Goal: Task Accomplishment & Management: Complete application form

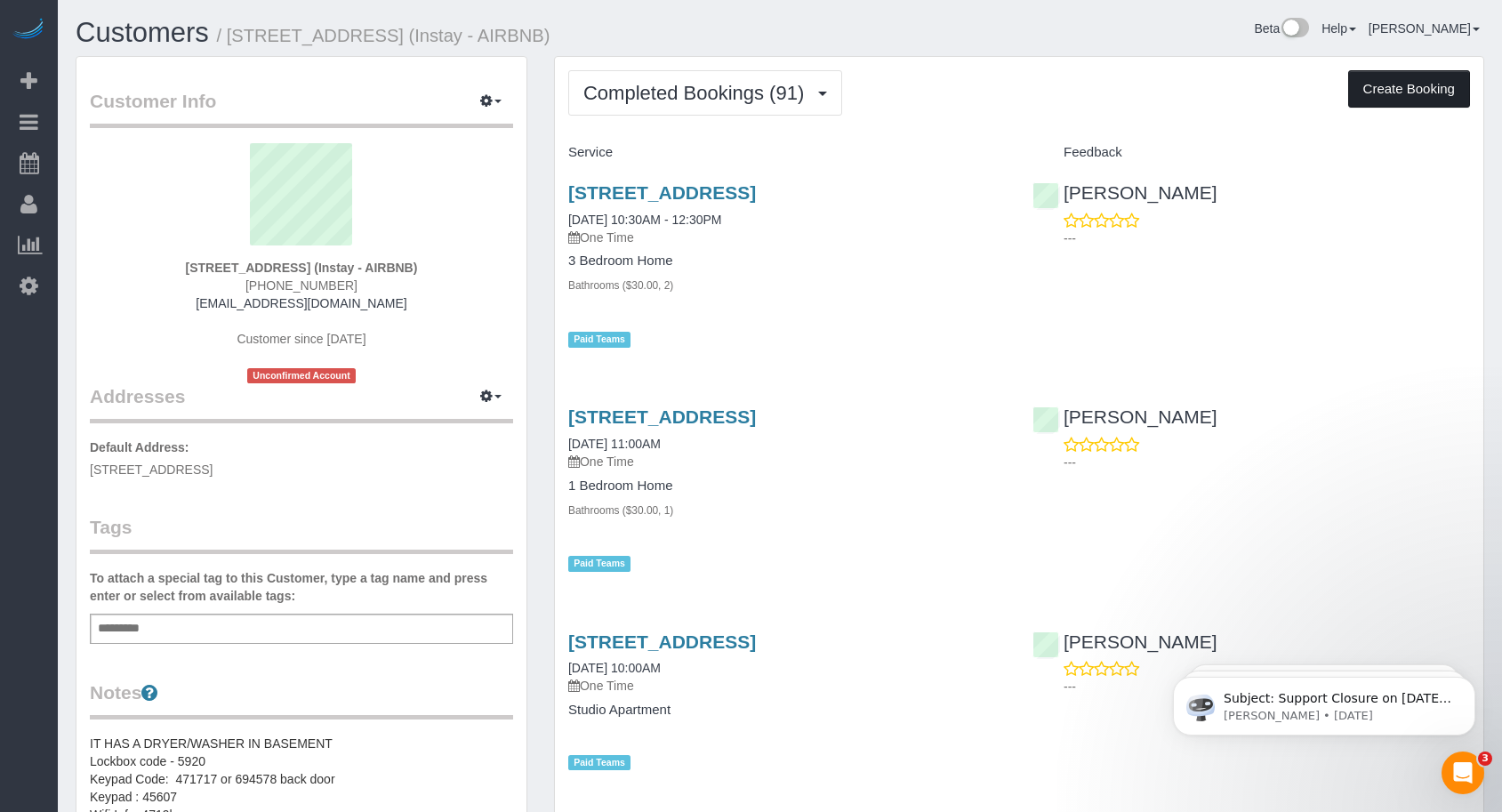
click at [1396, 91] on button "Create Booking" at bounding box center [1409, 88] width 122 height 37
select select "IA"
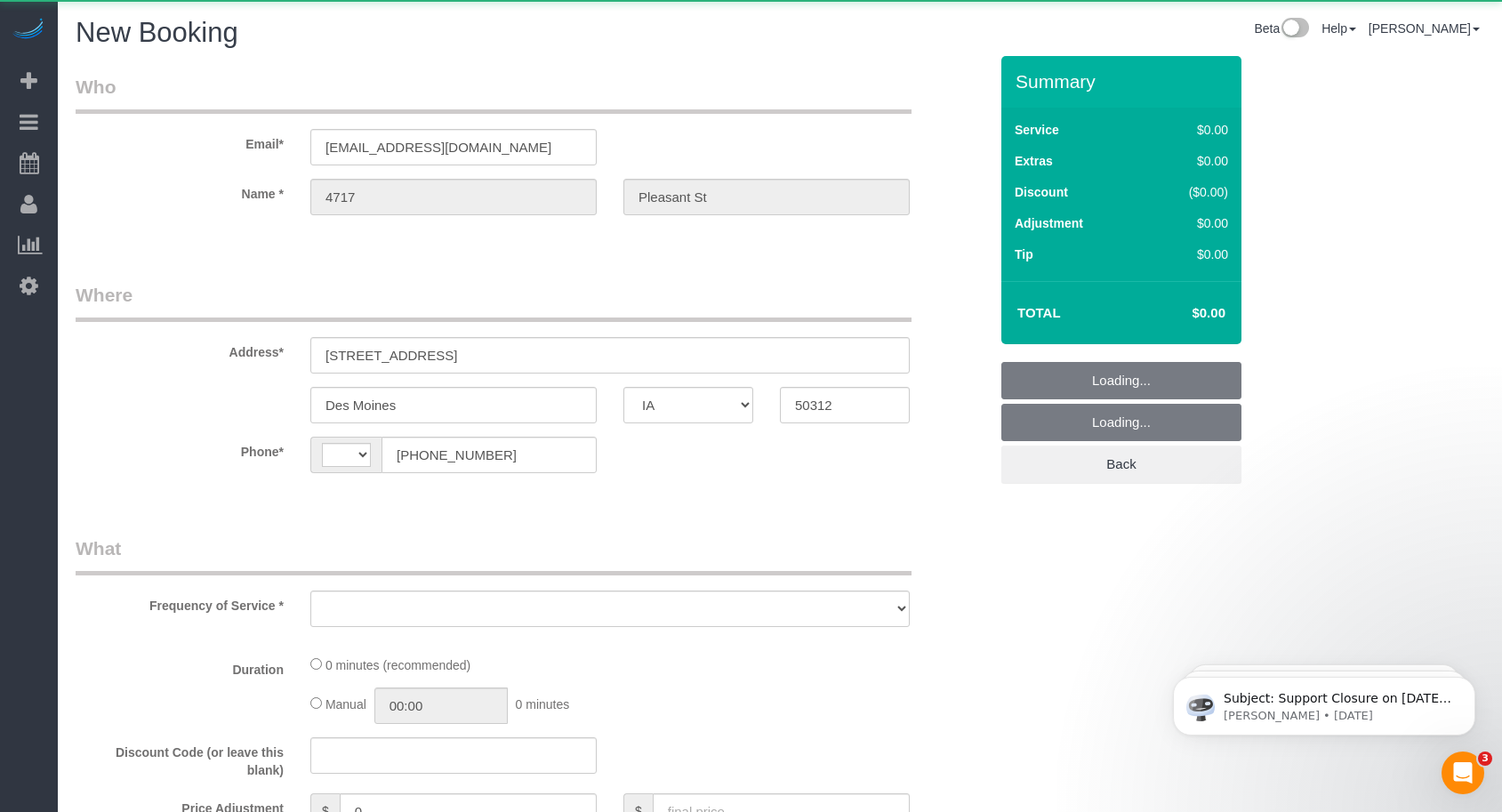
select select "string:[GEOGRAPHIC_DATA]"
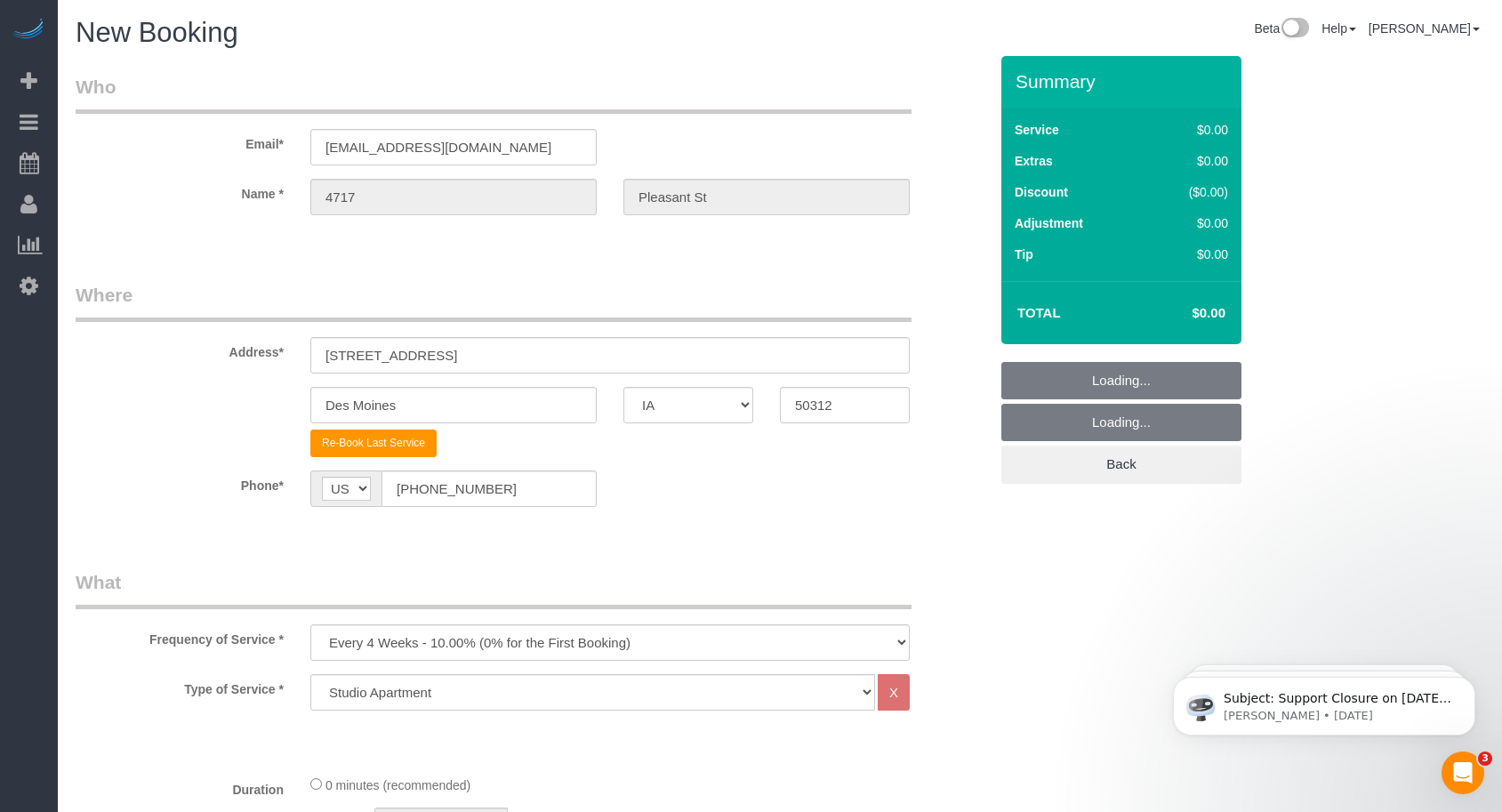
click at [690, 520] on fieldset "Where Address* [STREET_ADDRESS] [GEOGRAPHIC_DATA] AK AL AR AZ CA CO CT DC DE [G…" at bounding box center [531, 407] width 912 height 252
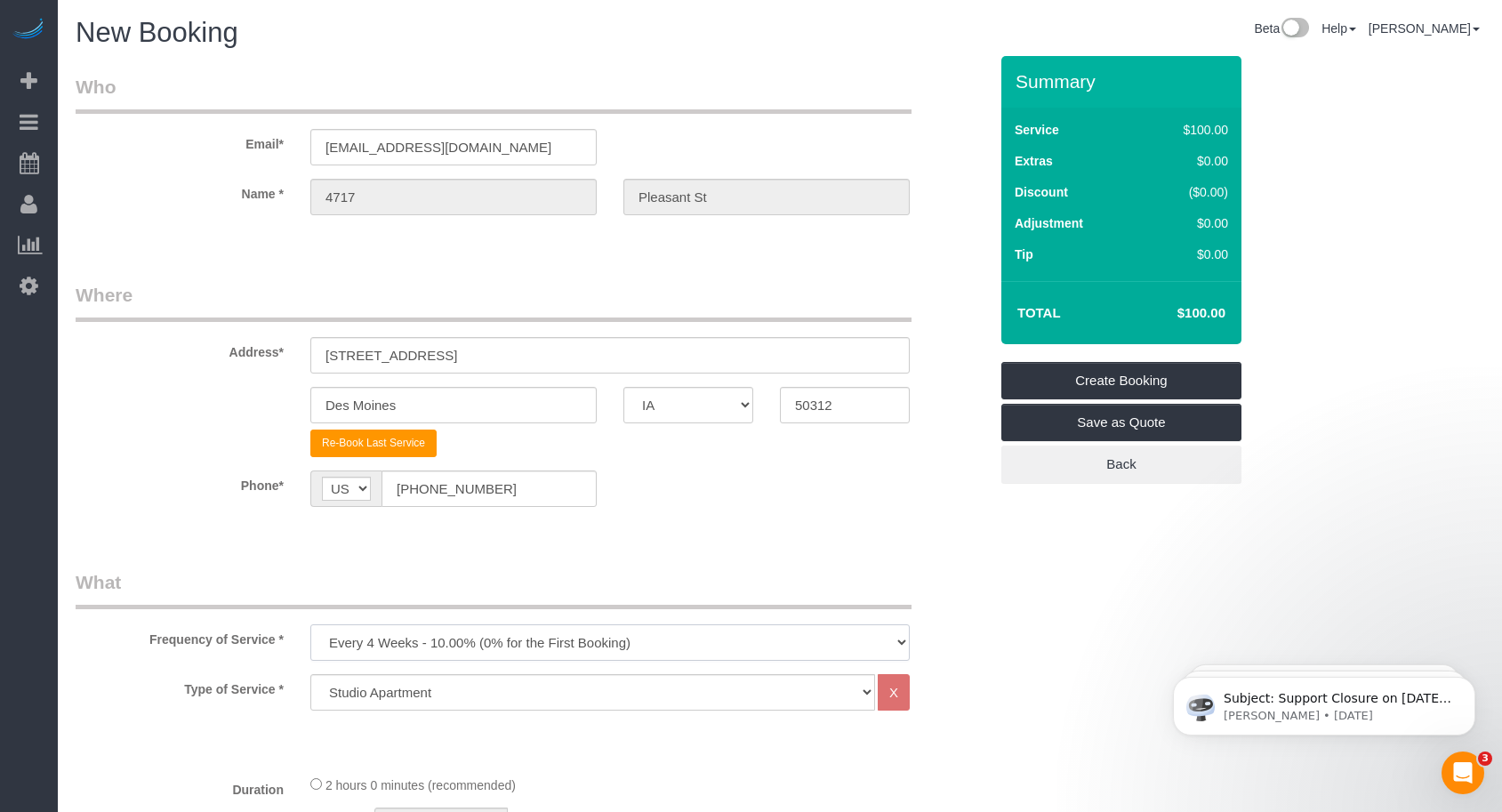
drag, startPoint x: 499, startPoint y: 641, endPoint x: 494, endPoint y: 630, distance: 12.1
click at [499, 641] on select "Every 6 Weeks (0% for the First Booking) One Time Every 8 Weeks (0% for the Fir…" at bounding box center [610, 643] width 600 height 37
select select "object:3552"
click at [310, 625] on select "Every 6 Weeks (0% for the First Booking) One Time Every 8 Weeks (0% for the Fir…" at bounding box center [610, 643] width 600 height 37
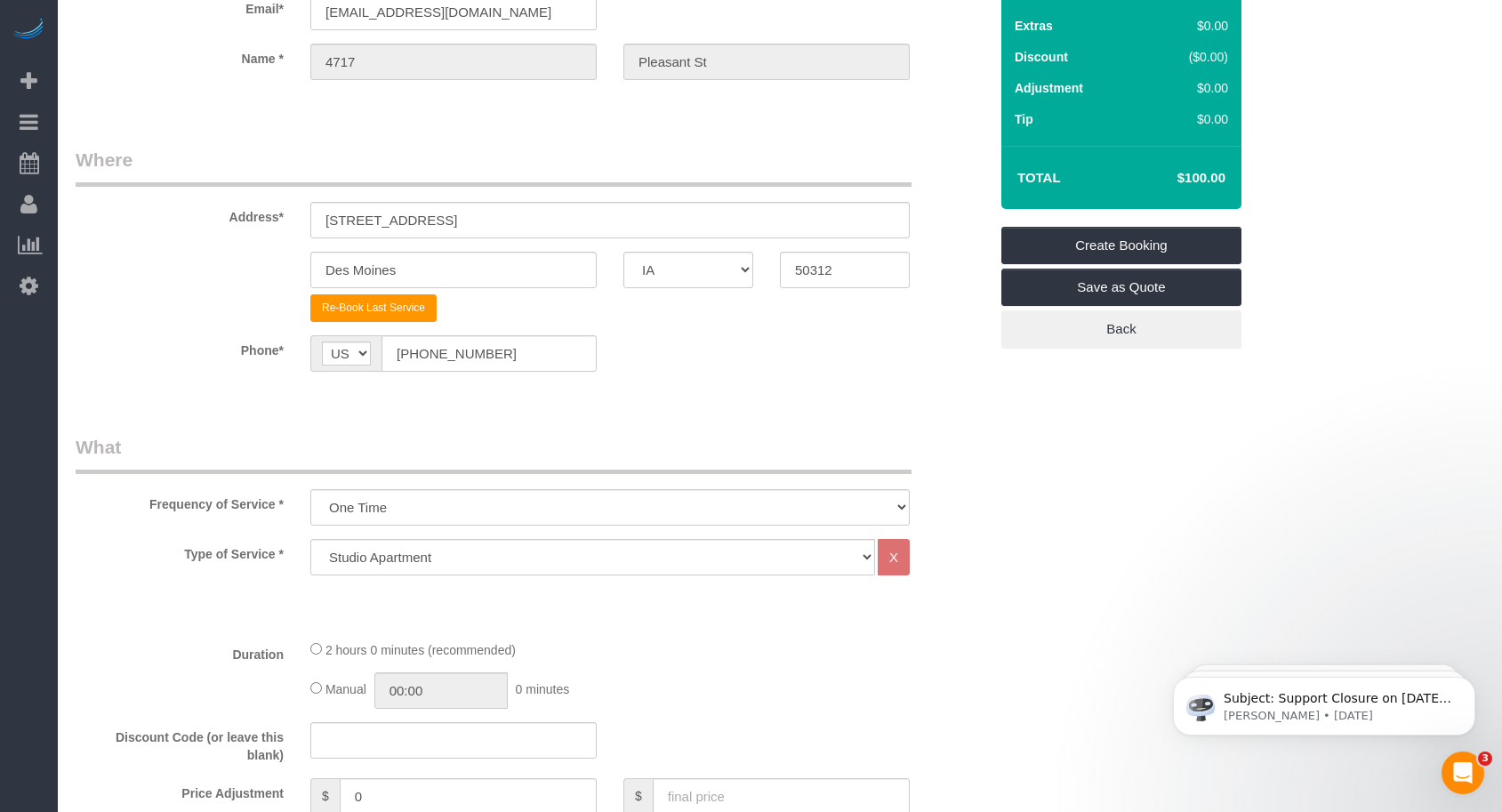
scroll to position [296, 0]
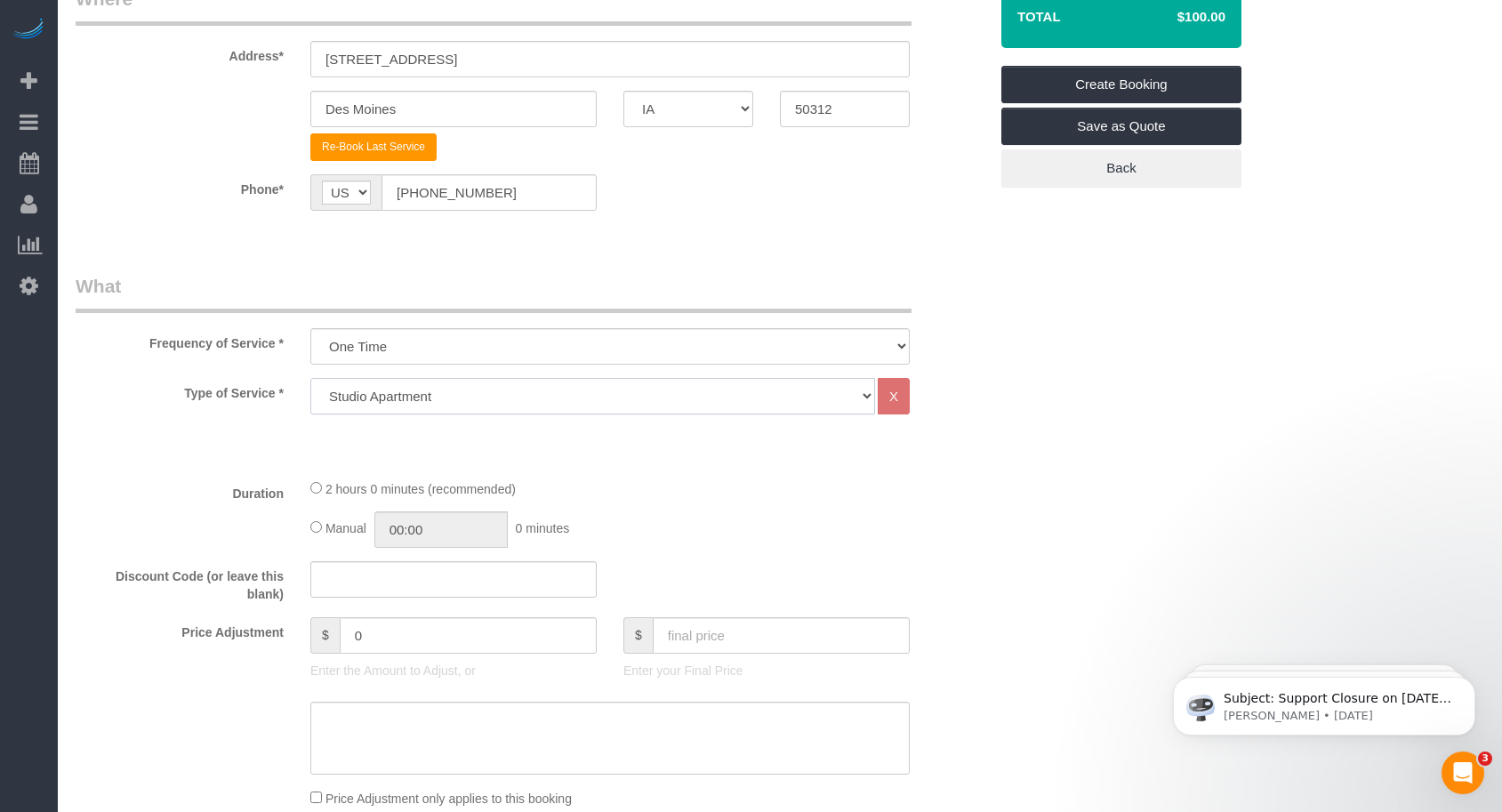
click at [433, 388] on select "Studio Apartment 1 Bedroom Home 2 Bedroom Home 3 Bedroom Home 4 Bedroom Home 5 …" at bounding box center [593, 396] width 565 height 37
select select "19"
click at [310, 378] on select "Studio Apartment 1 Bedroom Home 2 Bedroom Home 3 Bedroom Home 4 Bedroom Home 5 …" at bounding box center [593, 396] width 565 height 37
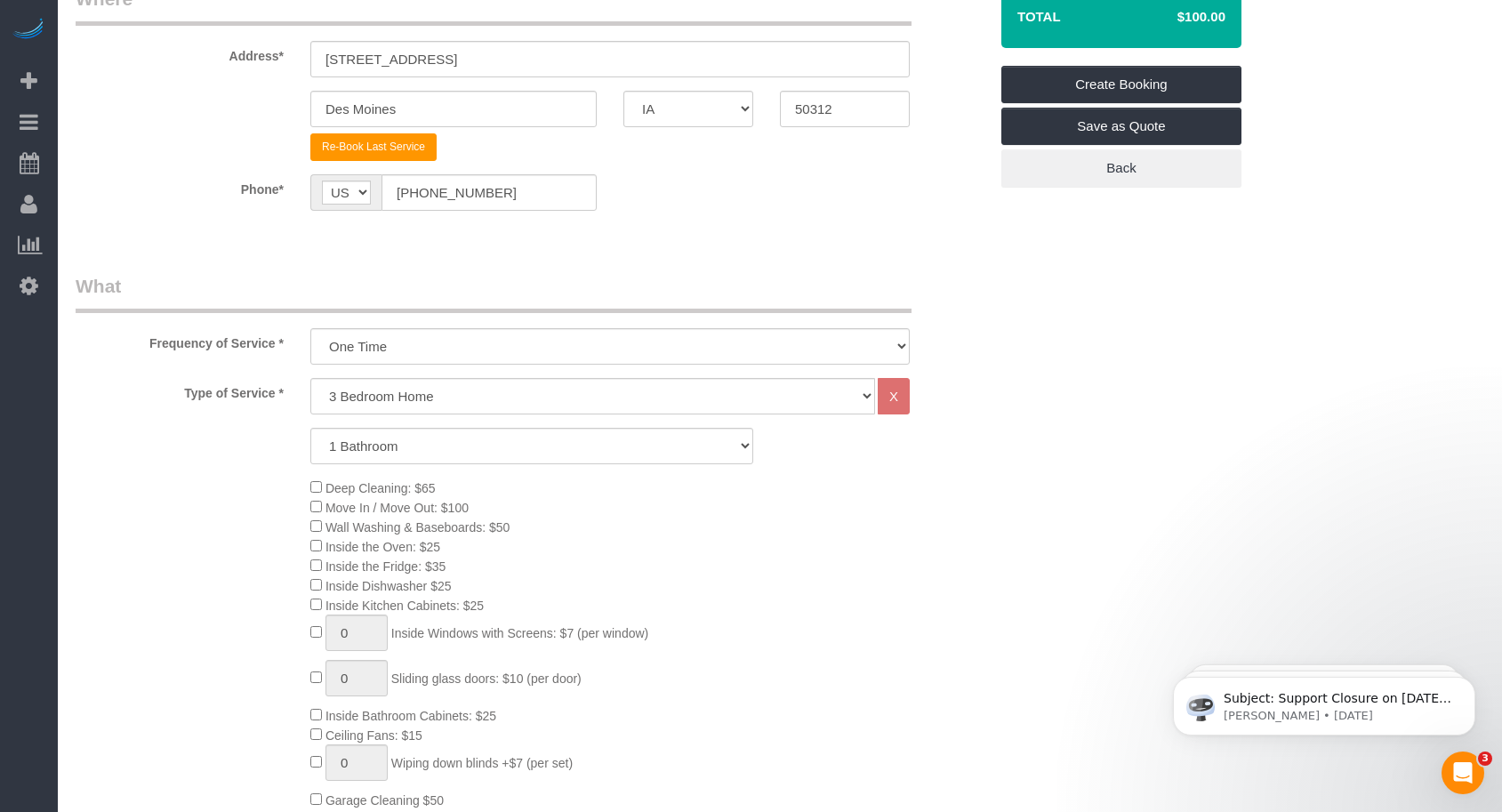
click at [922, 523] on div "Deep Cleaning: $65 Move In / Move Out: $100 Wall Washing & Baseboards: $50 Insi…" at bounding box center [649, 673] width 704 height 390
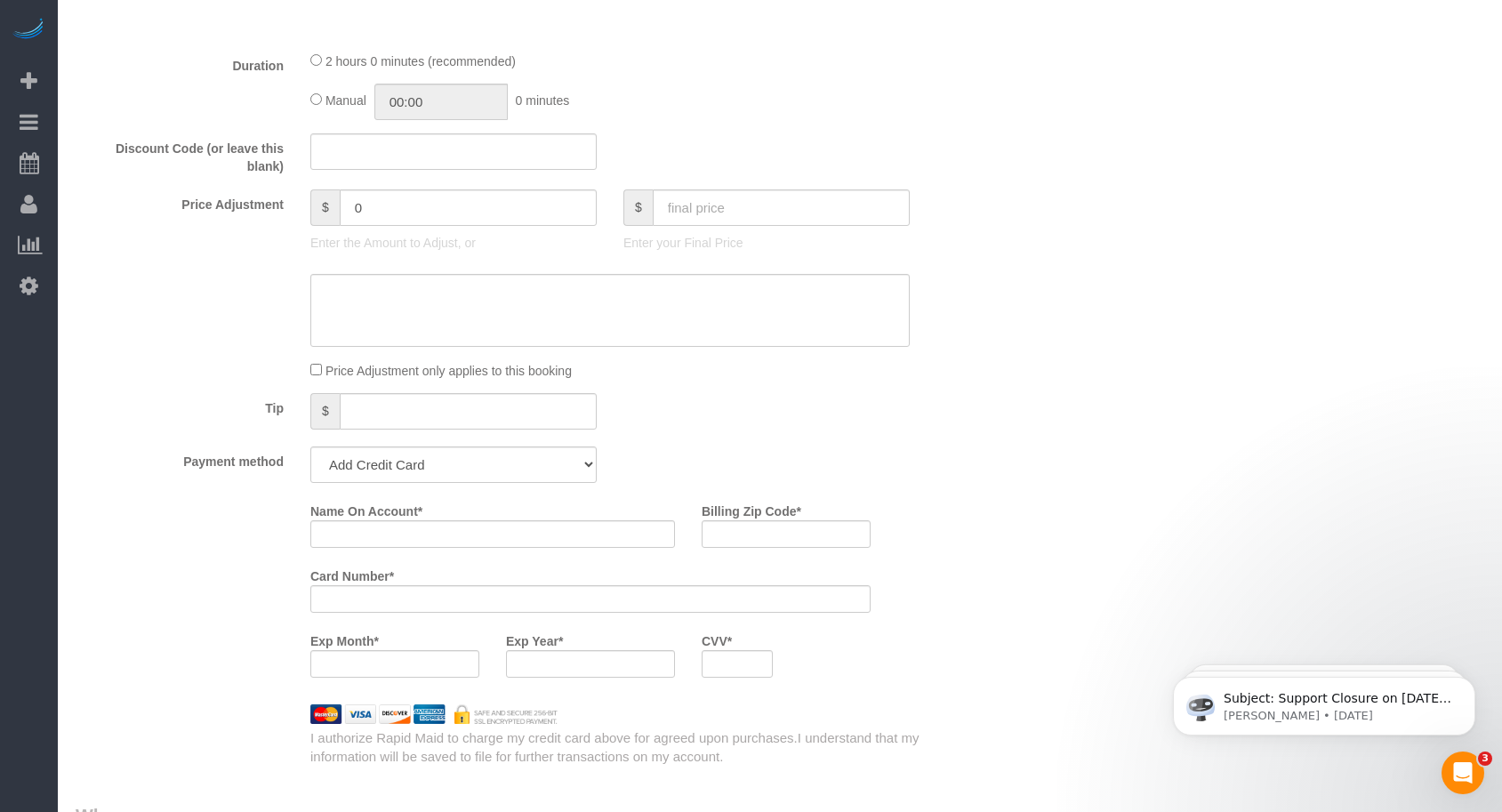
scroll to position [1185, 0]
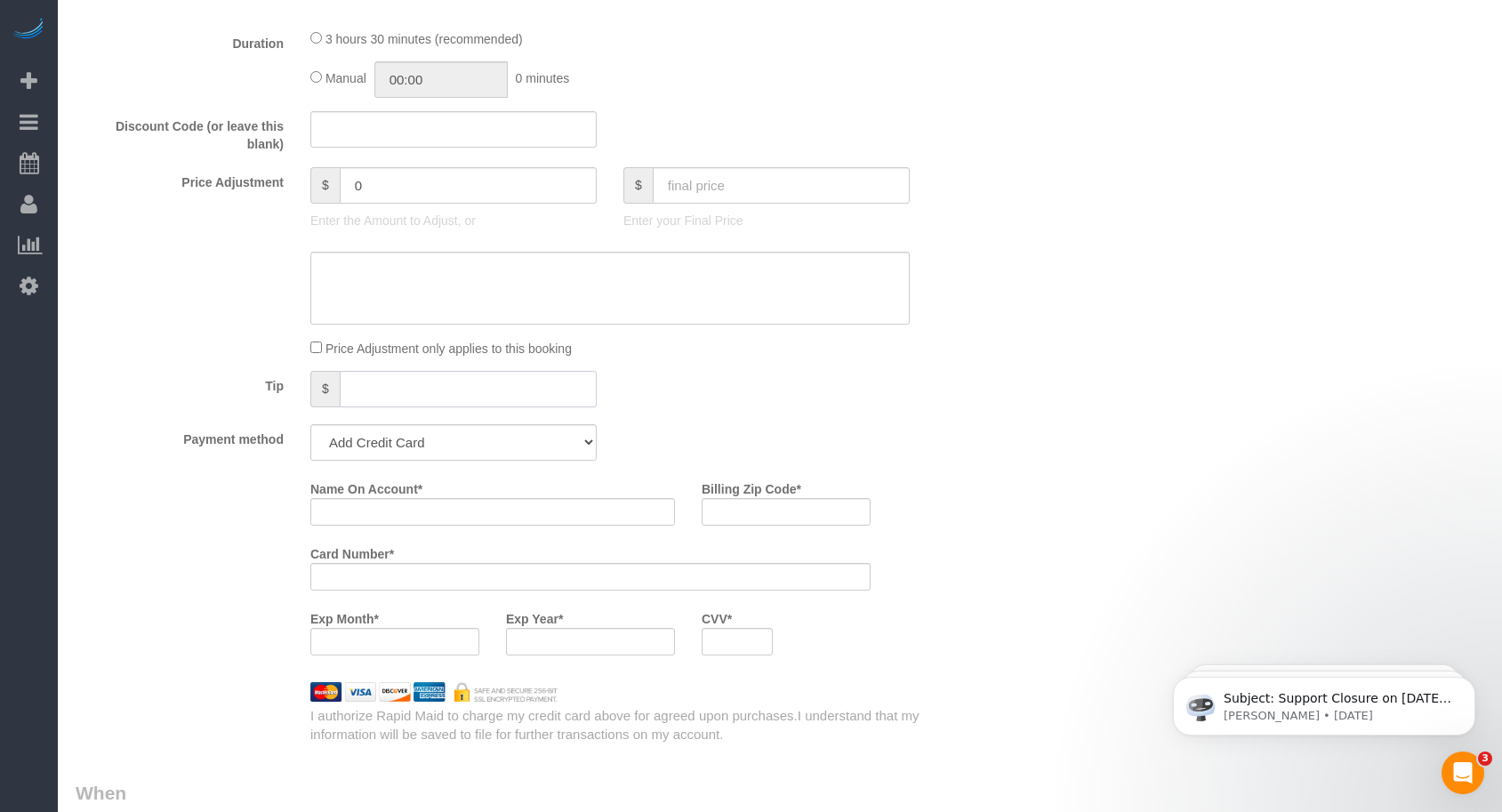
click at [438, 387] on input "text" at bounding box center [467, 389] width 257 height 37
click at [503, 440] on select "Add Credit Card Cash Check Paypal" at bounding box center [454, 442] width 286 height 37
select select "string:check"
click at [310, 424] on select "Add Credit Card Cash Check Paypal" at bounding box center [454, 442] width 286 height 37
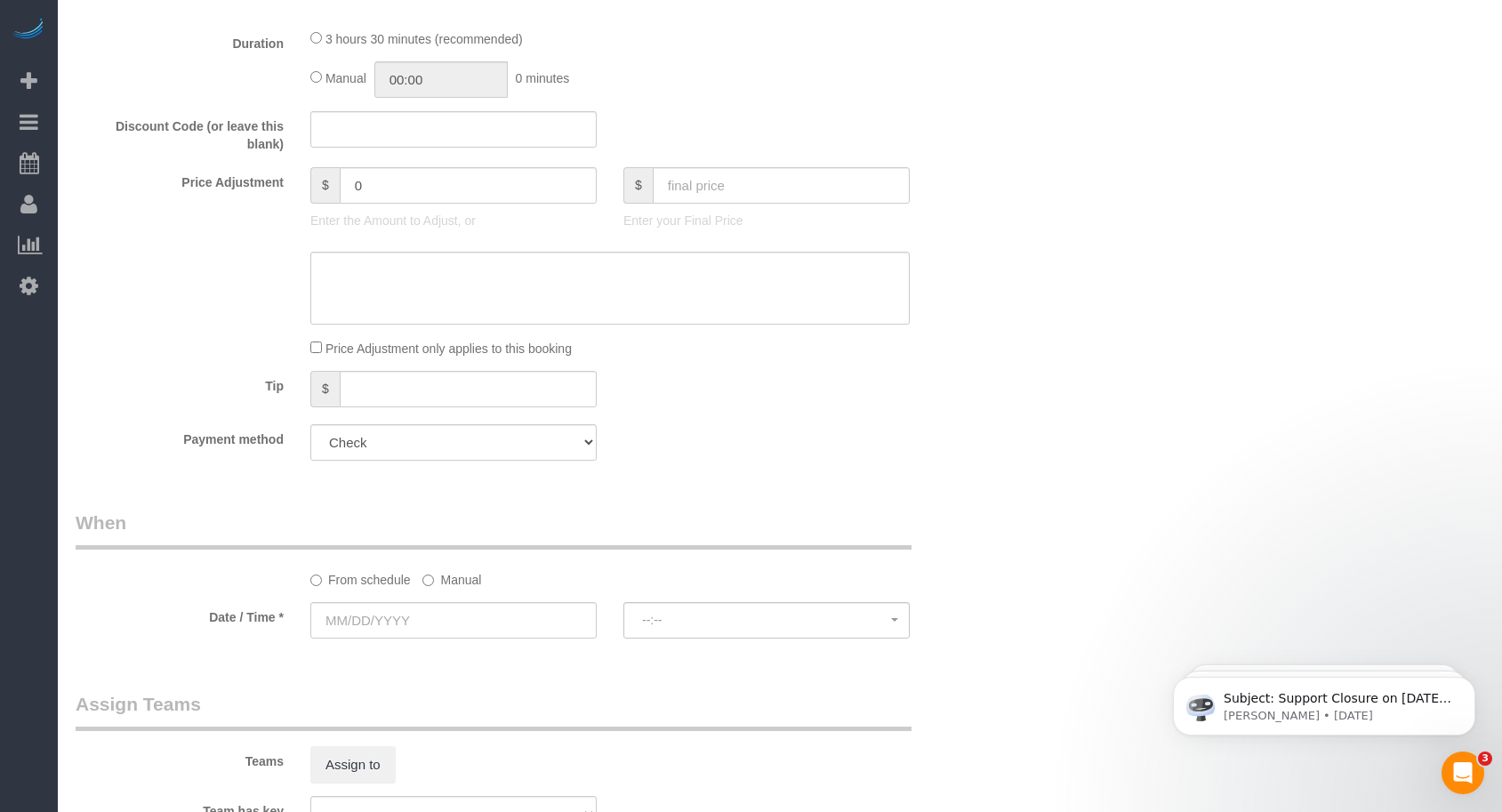
click at [637, 403] on div "Tip $" at bounding box center [531, 391] width 939 height 40
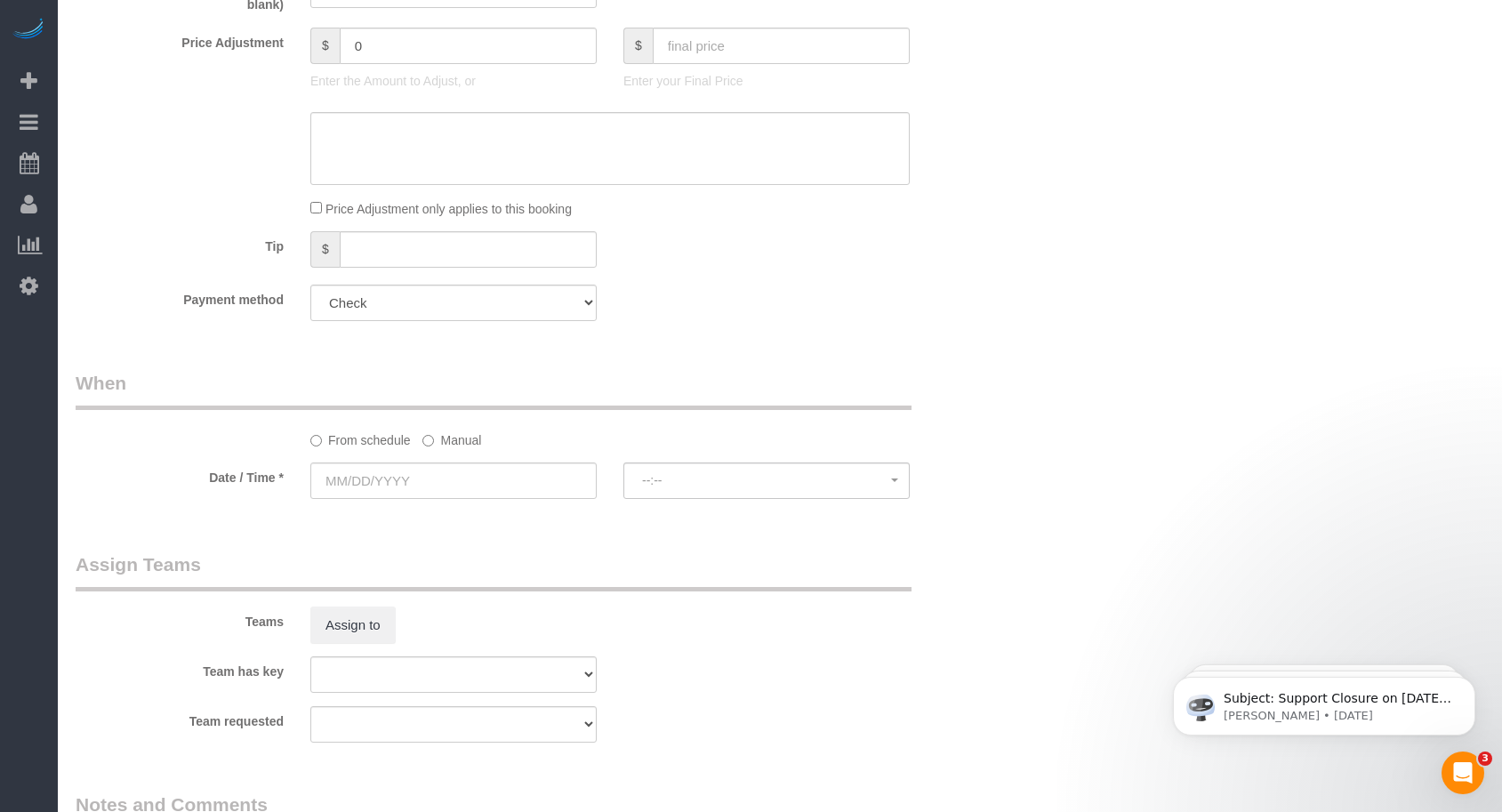
scroll to position [1483, 0]
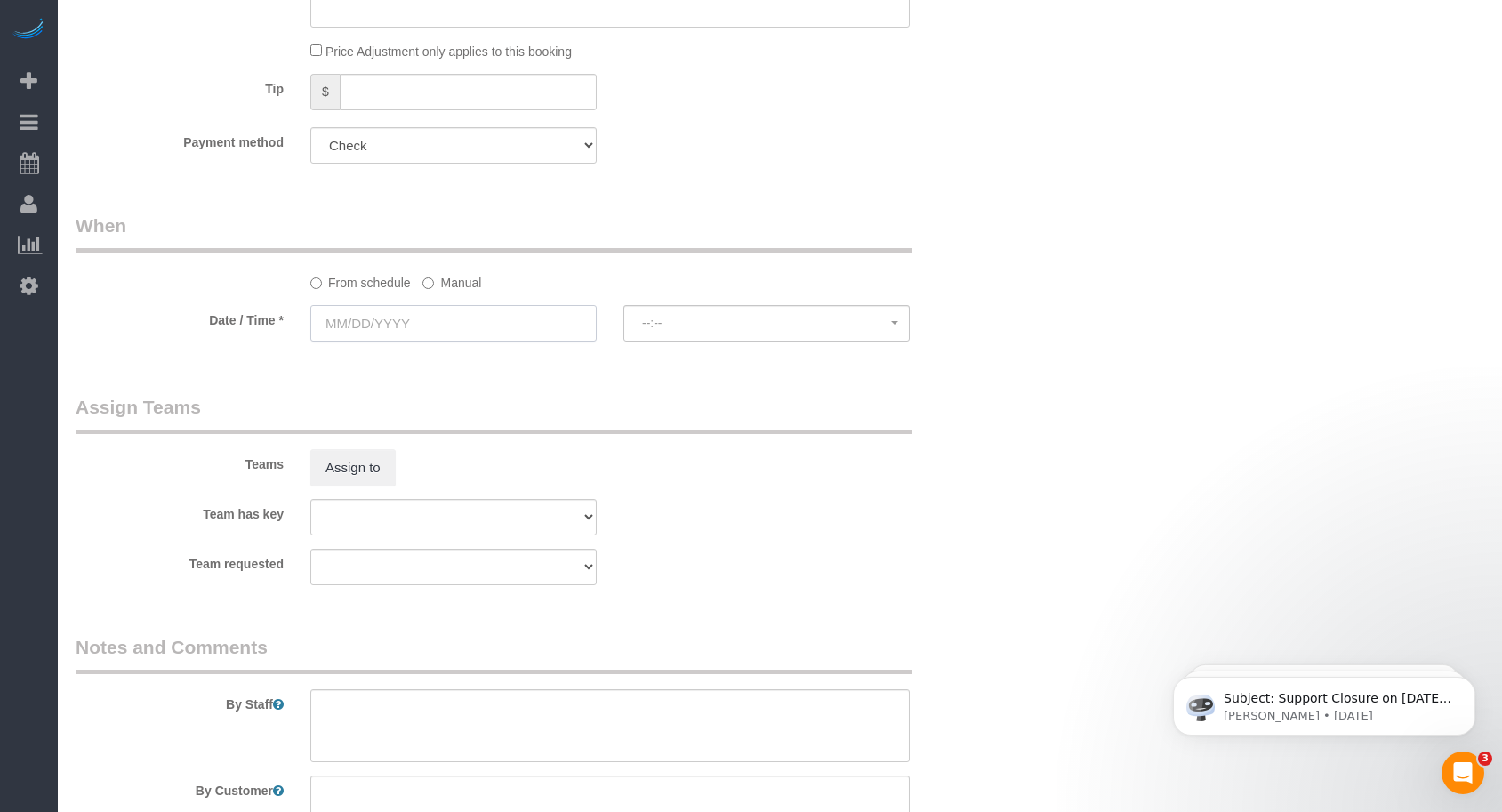
click at [431, 320] on input "text" at bounding box center [454, 323] width 286 height 37
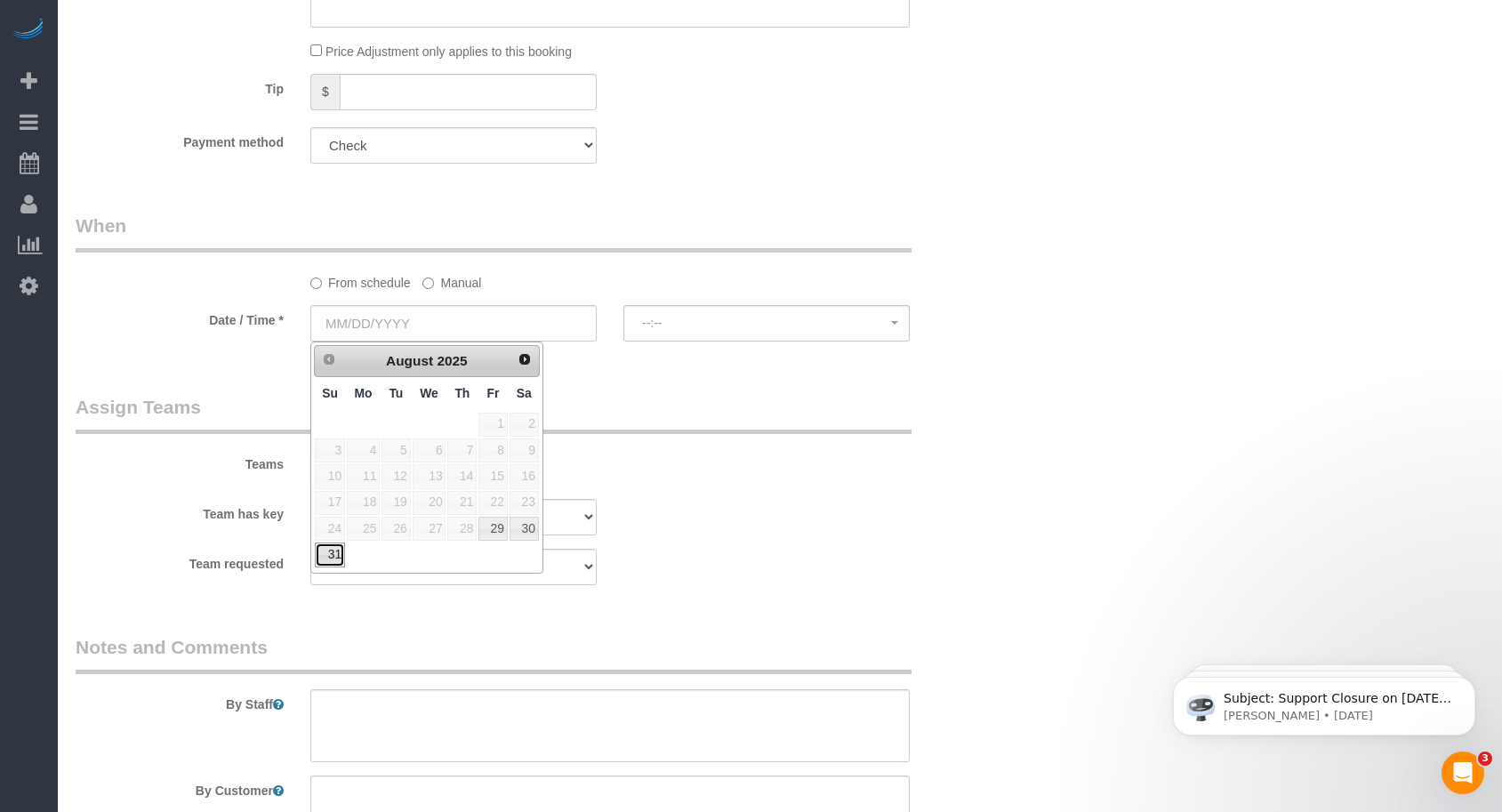
click at [330, 555] on link "31" at bounding box center [330, 554] width 30 height 24
type input "[DATE]"
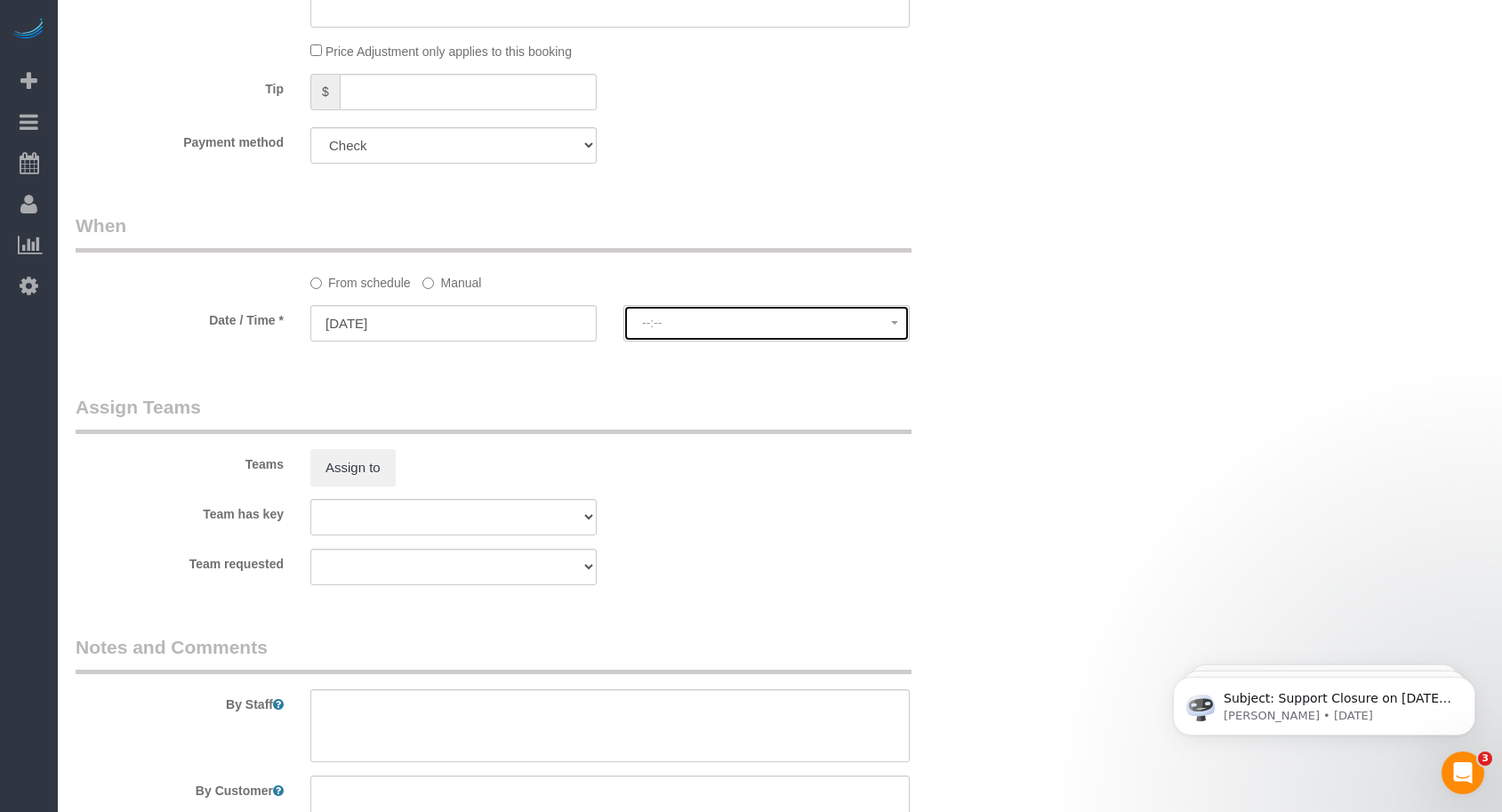
click at [700, 311] on button "--:--" at bounding box center [767, 323] width 286 height 37
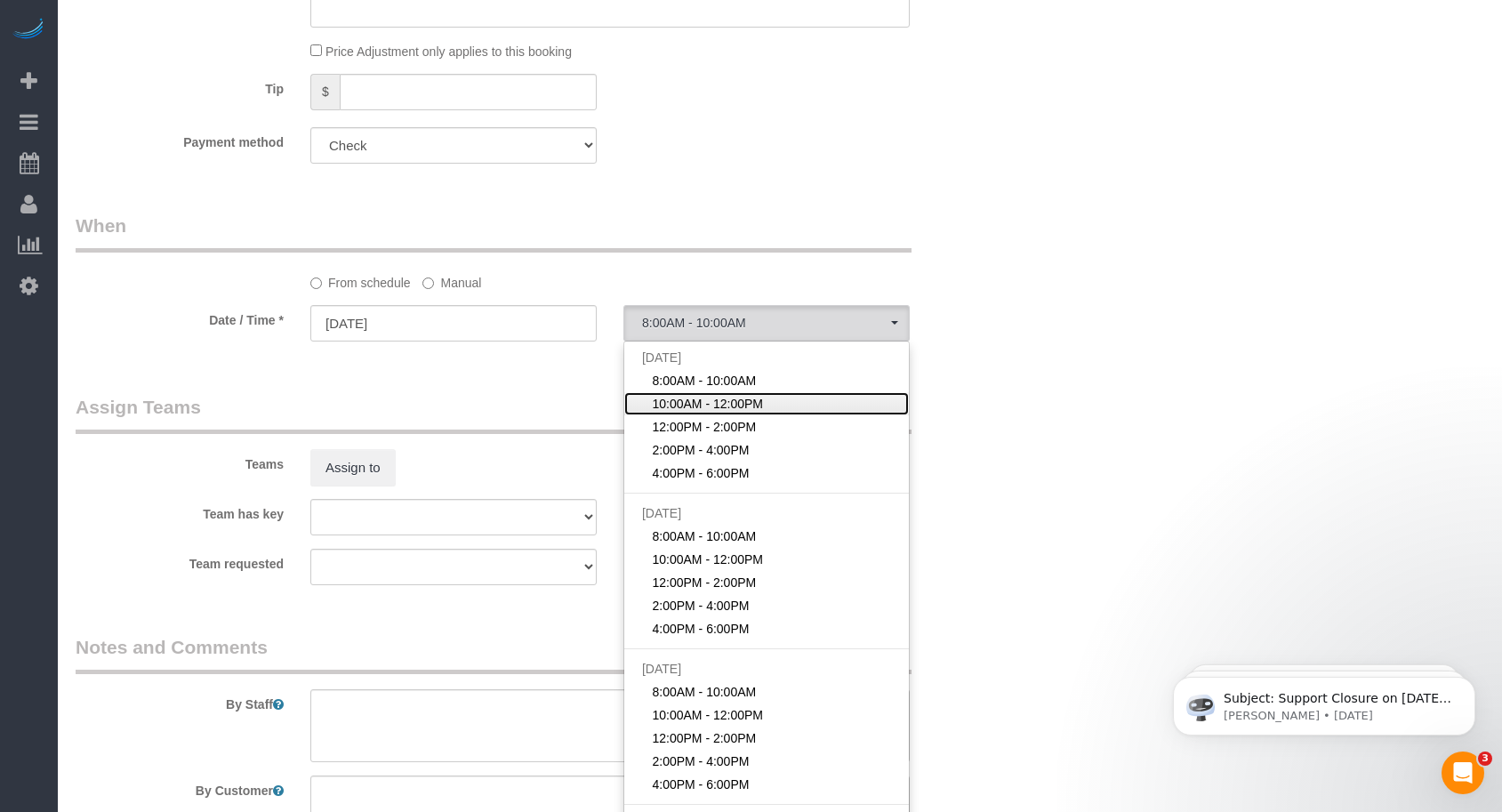
click at [679, 400] on span "10:00AM - 12:00PM" at bounding box center [707, 404] width 111 height 18
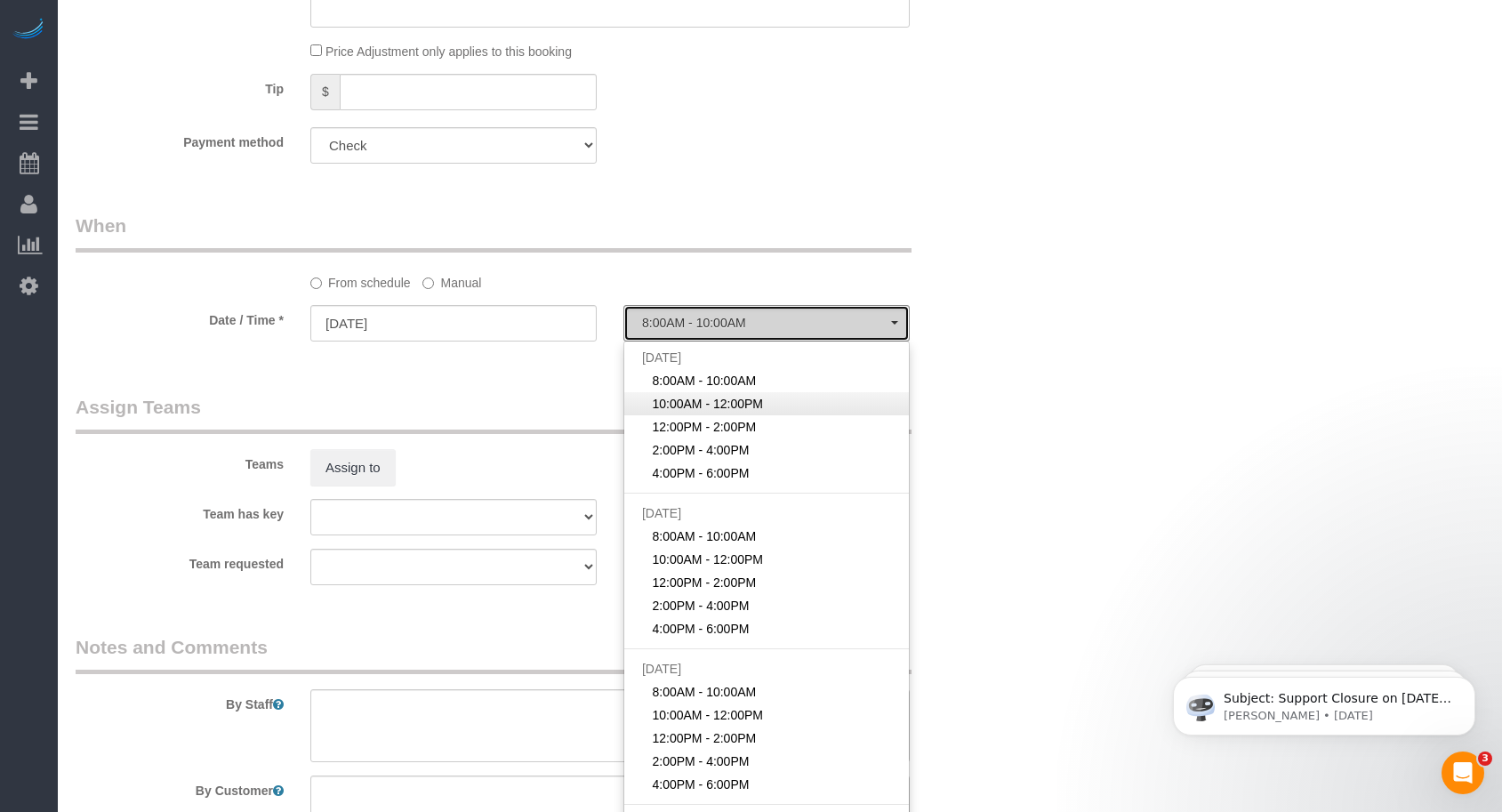
select select "spot2"
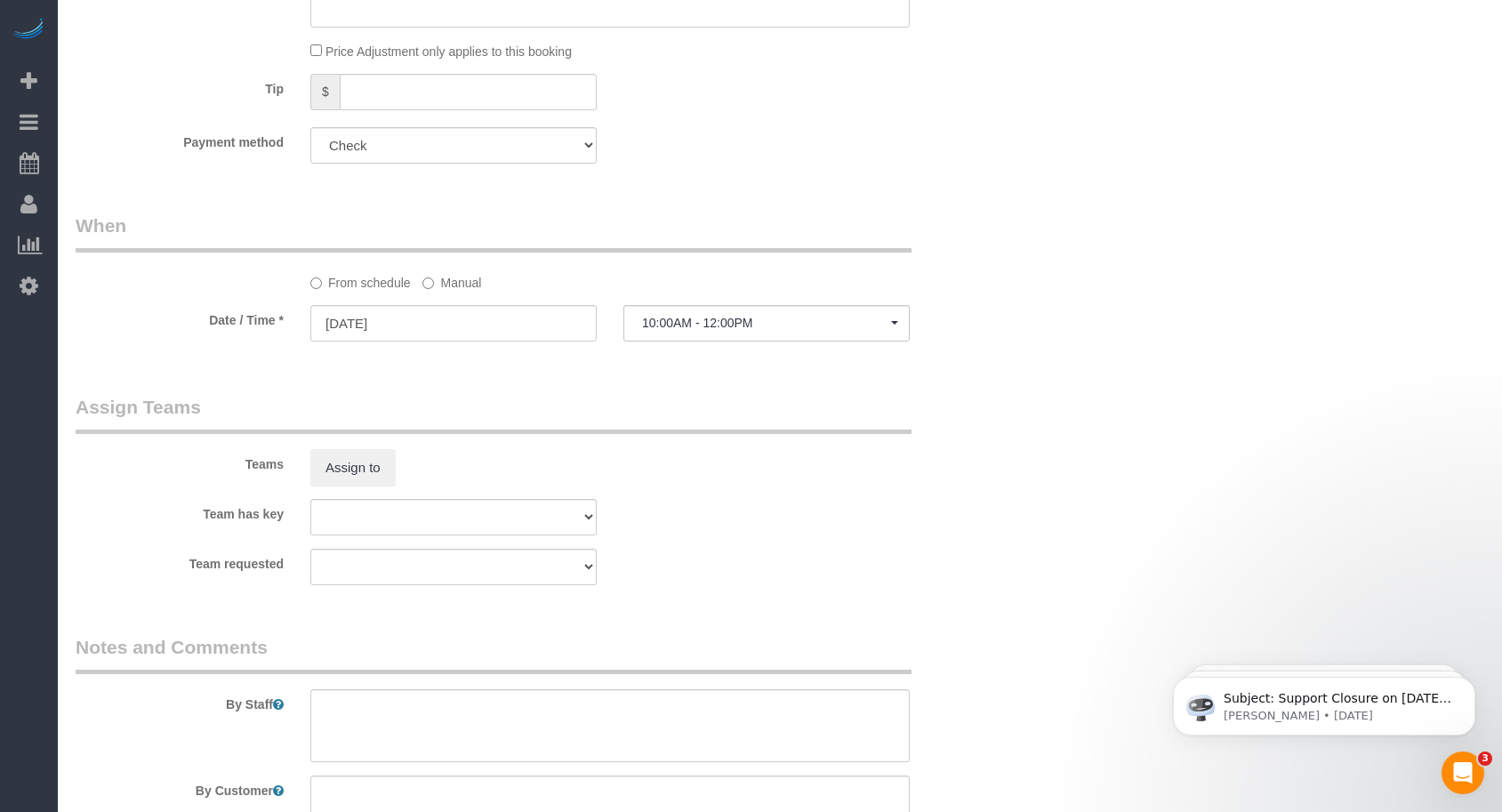
click at [922, 419] on div "Teams Assign to" at bounding box center [531, 440] width 939 height 92
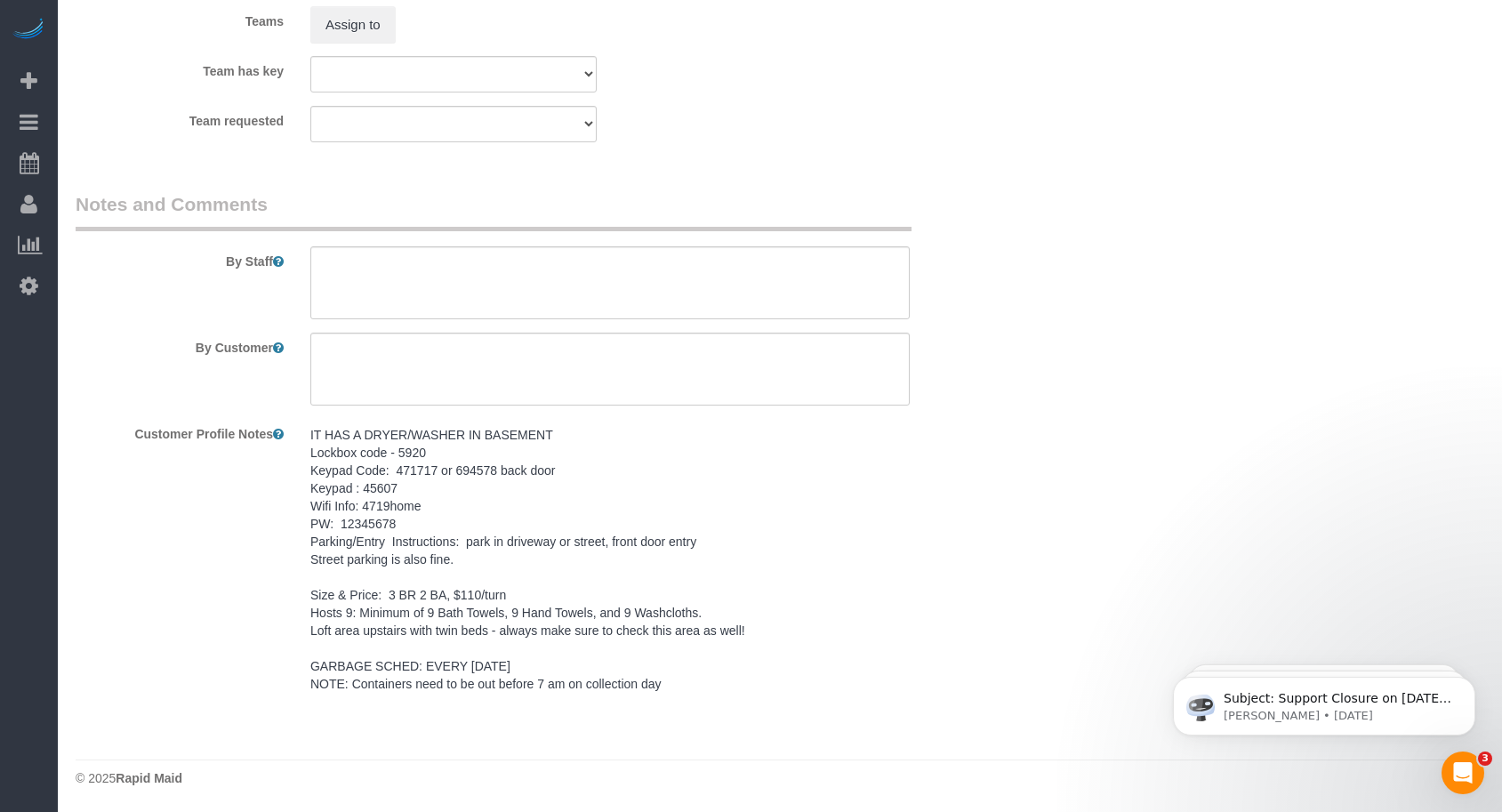
scroll to position [1926, 0]
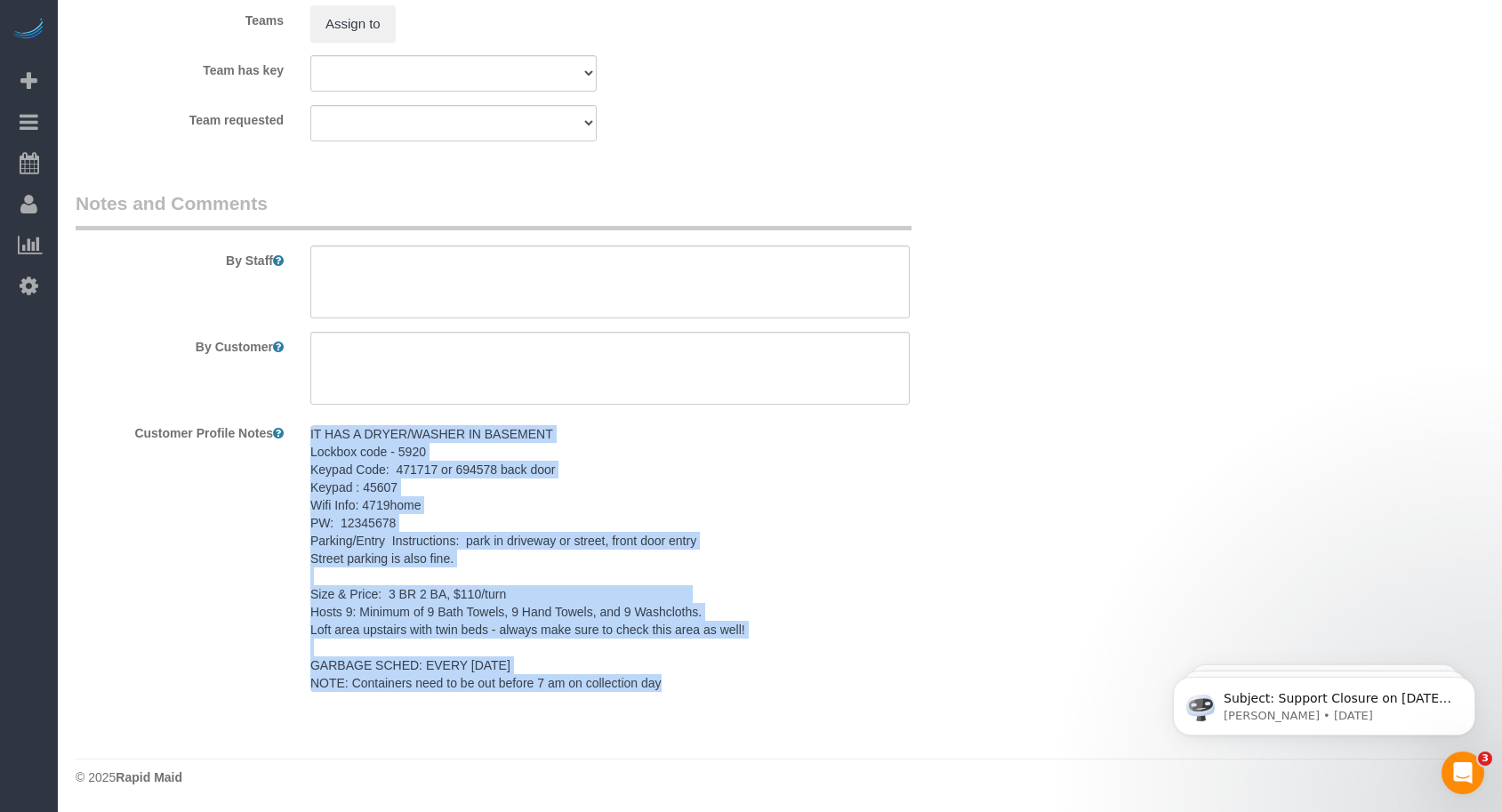
drag, startPoint x: 333, startPoint y: 461, endPoint x: 726, endPoint y: 685, distance: 452.4
click at [726, 685] on div "IT HAS A DRYER/WASHER IN BASEMENT Lockbox code - 5920 Keypad Code: 471717 or 69…" at bounding box center [609, 559] width 626 height 283
copy pre "IT HAS A DRYER/WASHER IN BASEMENT Lockbox code - 5920 Keypad Code: 471717 or 69…"
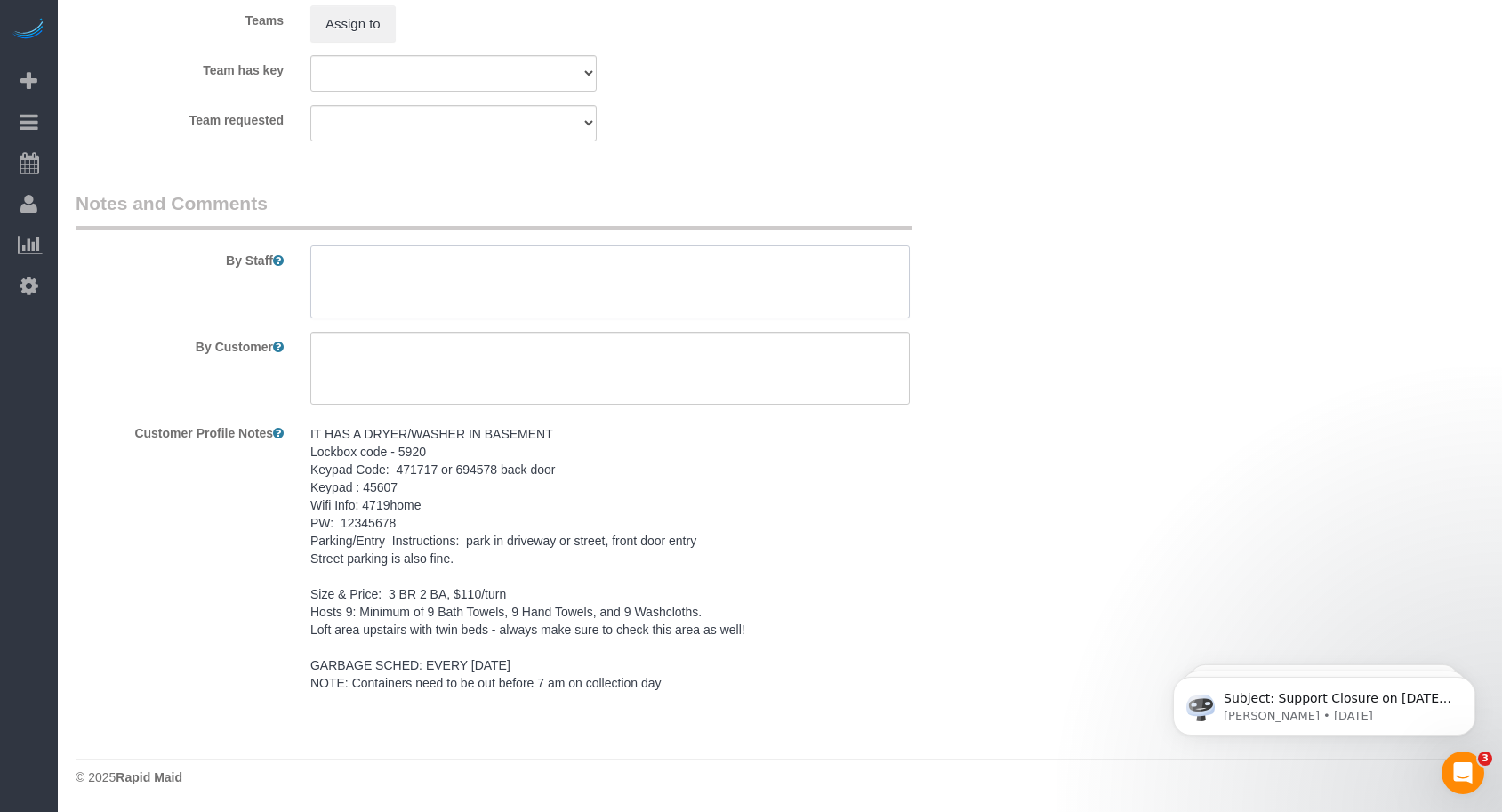
click at [363, 289] on textarea at bounding box center [610, 282] width 600 height 73
paste textarea "IT HAS A DRYER/WASHER IN BASEMENT Lockbox code - 5920 Keypad Code: 471717 or 69…"
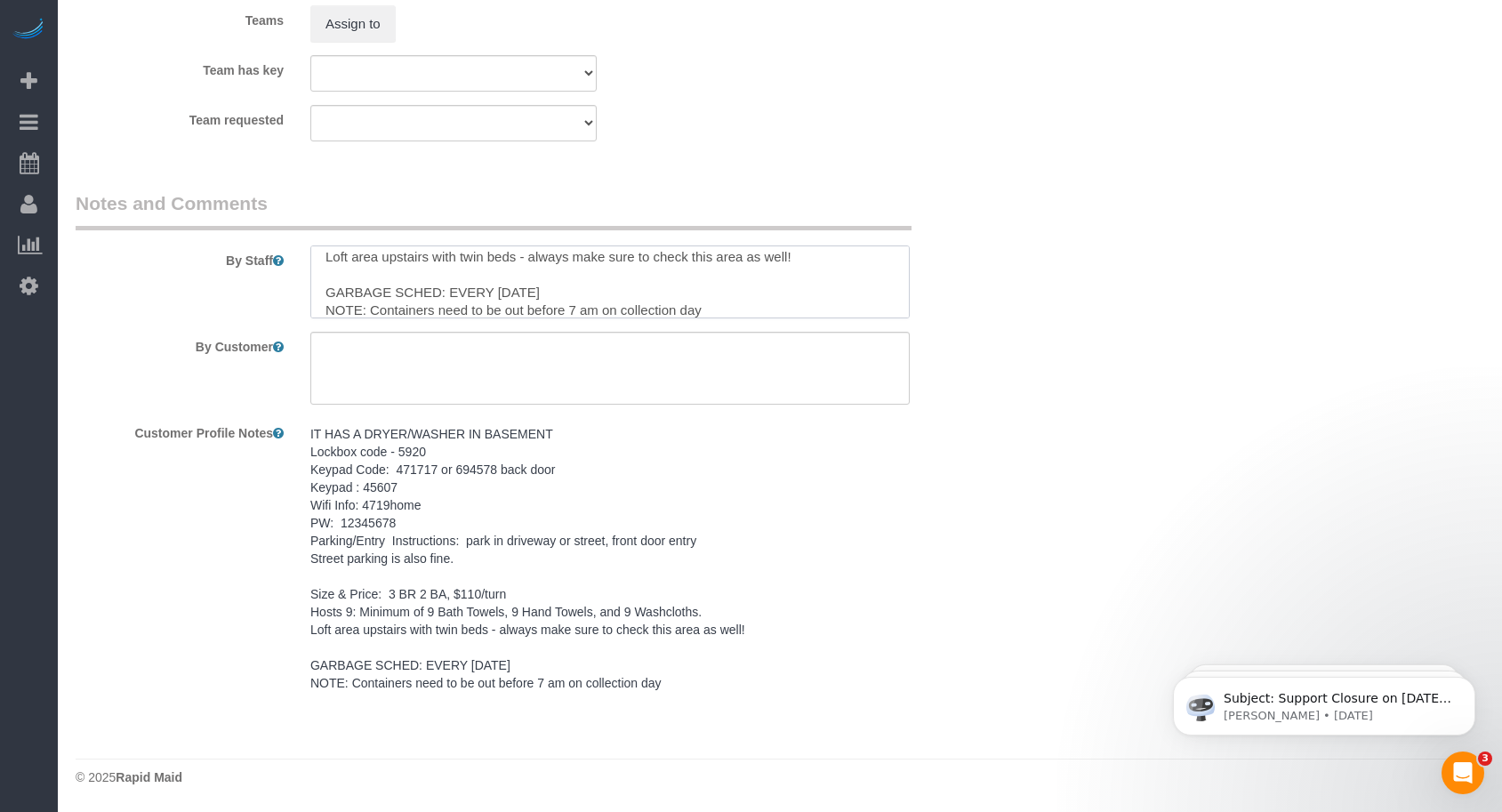
type textarea "IT HAS A DRYER/WASHER IN BASEMENT Lockbox code - 5920 Keypad Code: 471717 or 69…"
click at [370, 355] on textarea at bounding box center [610, 368] width 600 height 73
type textarea "Same Day turn"
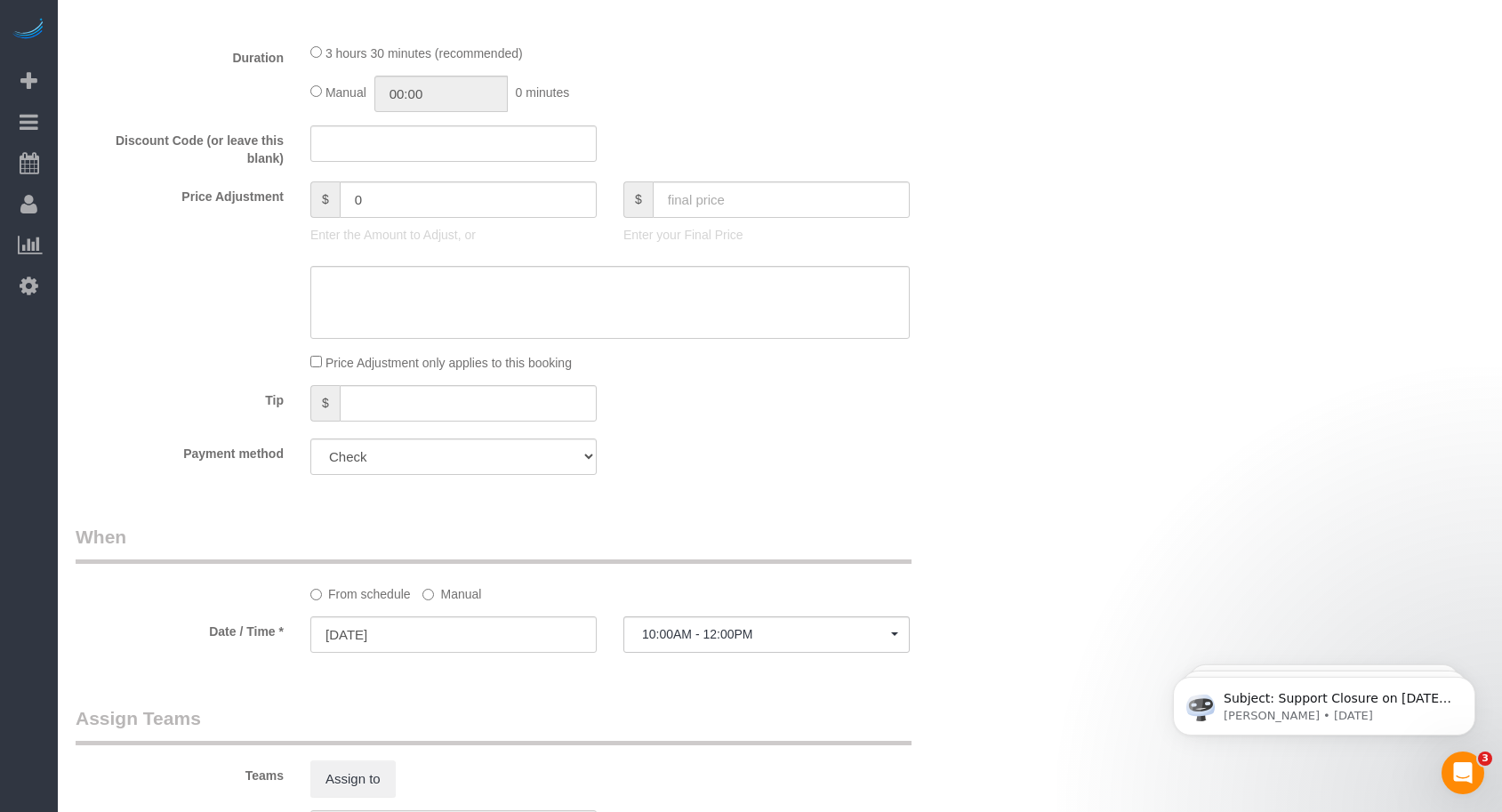
scroll to position [1037, 0]
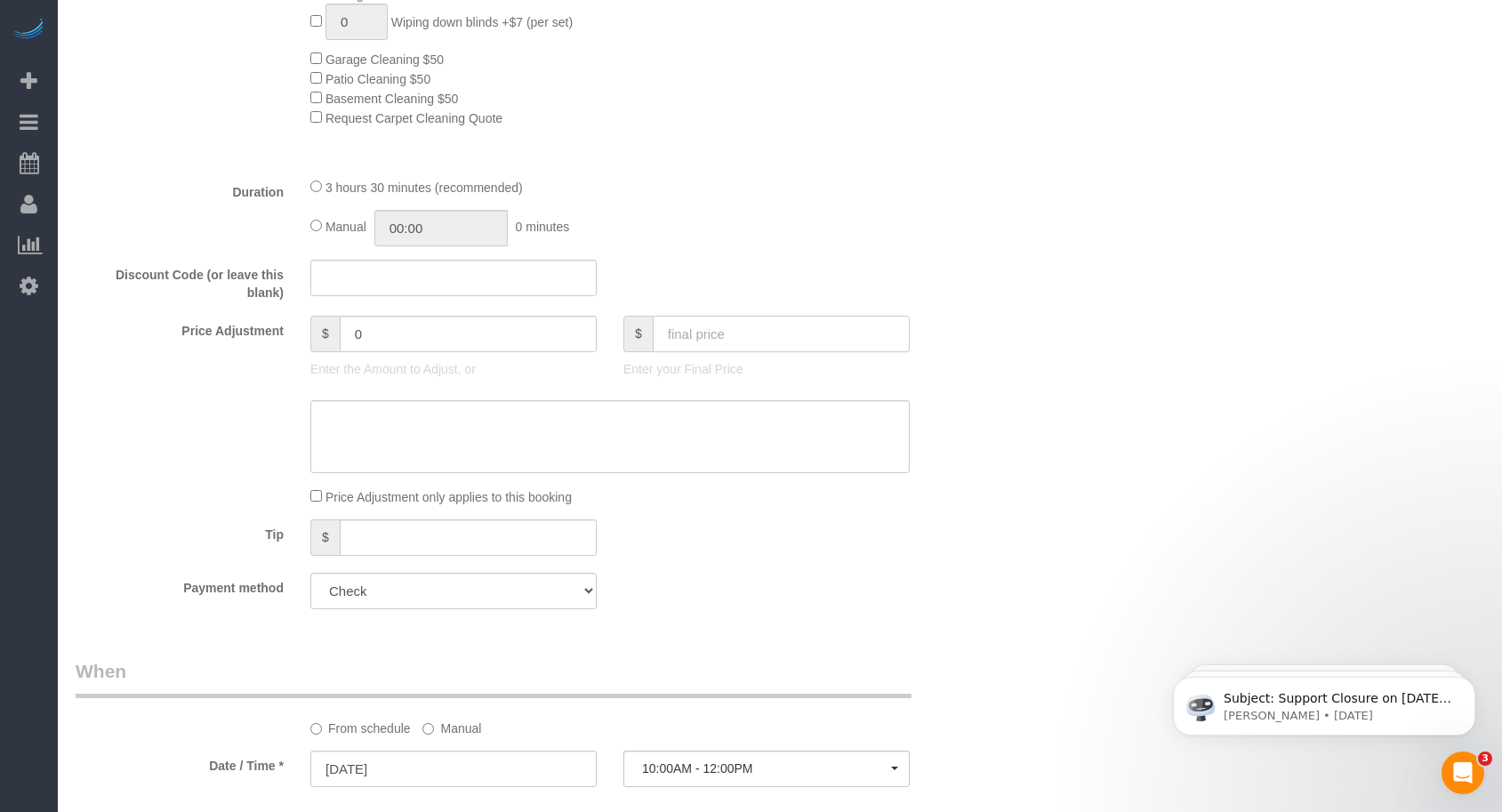
click at [697, 345] on input "text" at bounding box center [780, 333] width 257 height 37
type input "110"
click at [784, 286] on div "Discount Code (or leave this blank)" at bounding box center [531, 281] width 939 height 42
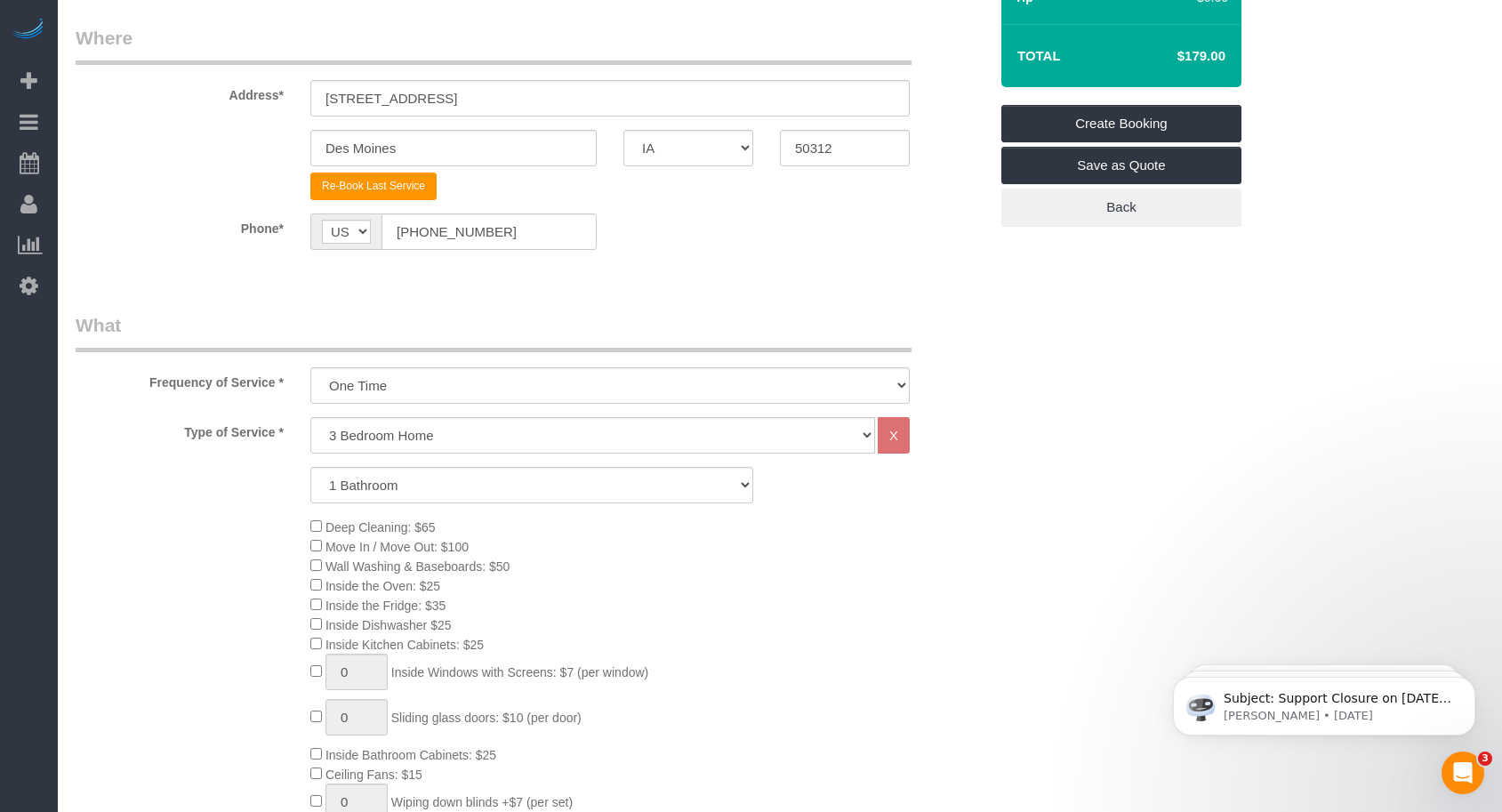
scroll to position [148, 0]
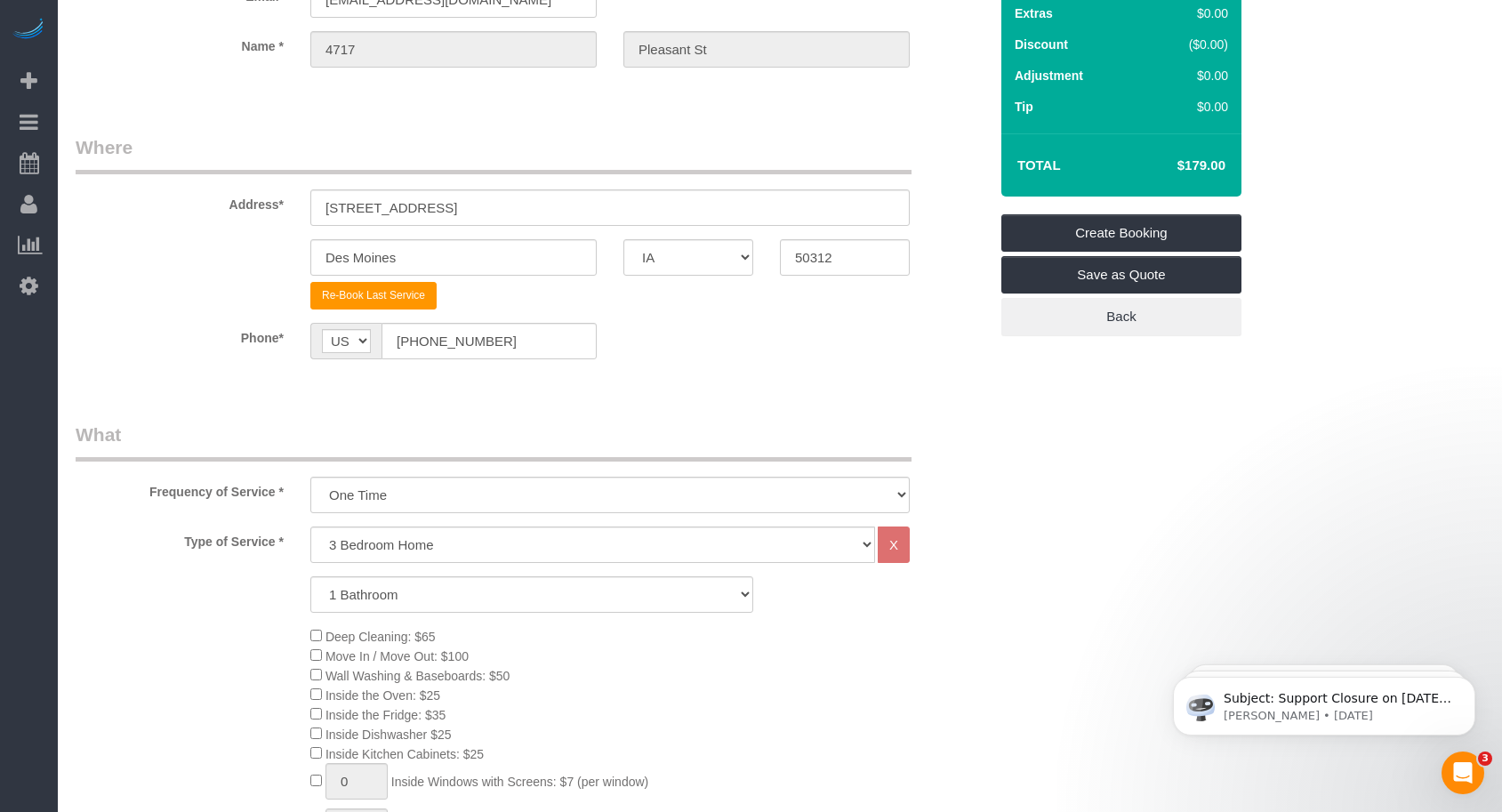
type input "-69"
click at [1121, 233] on link "Create Booking" at bounding box center [1121, 233] width 240 height 37
